Goal: Task Accomplishment & Management: Use online tool/utility

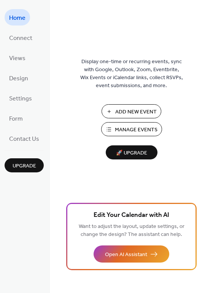
click at [131, 130] on span "Manage Events" at bounding box center [136, 130] width 43 height 8
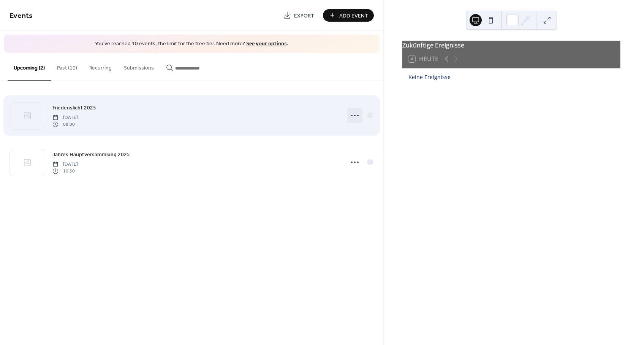
click at [353, 115] on icon at bounding box center [355, 115] width 12 height 12
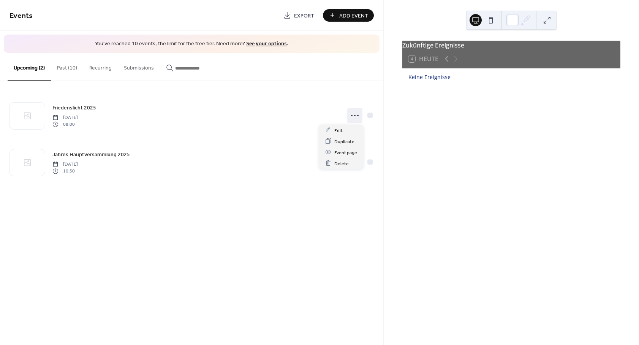
click at [349, 14] on div "Add Event" at bounding box center [348, 15] width 51 height 13
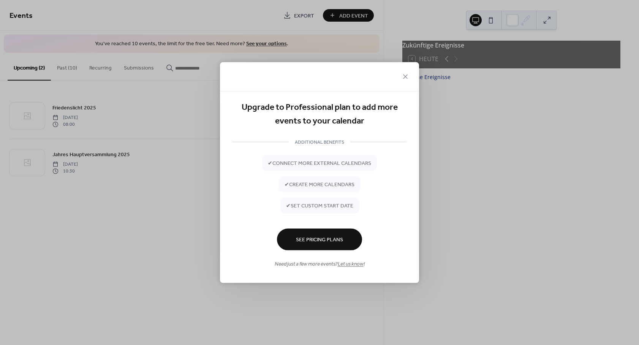
click at [322, 241] on span "See Pricing Plans" at bounding box center [319, 240] width 47 height 8
